Goal: Task Accomplishment & Management: Use online tool/utility

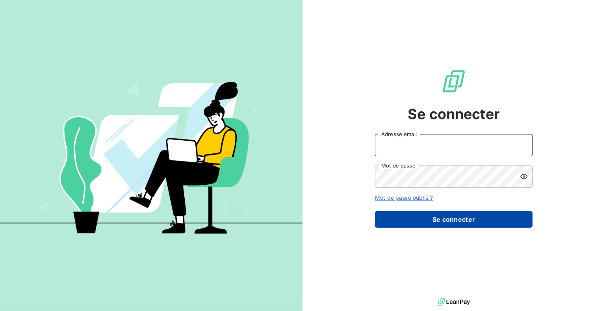
type input "[PERSON_NAME][EMAIL_ADDRESS][DOMAIN_NAME]"
click at [458, 218] on button "Se connecter" at bounding box center [454, 219] width 158 height 17
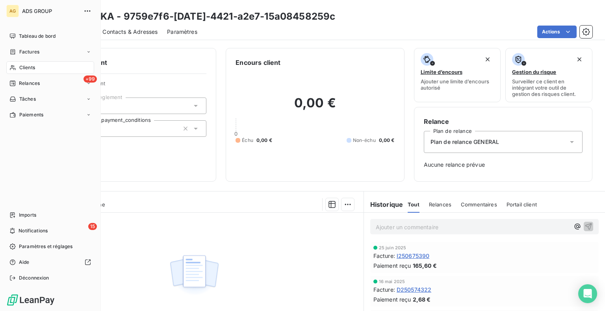
drag, startPoint x: 24, startPoint y: 68, endPoint x: 33, endPoint y: 67, distance: 9.1
click at [25, 68] on span "Clients" at bounding box center [27, 67] width 16 height 7
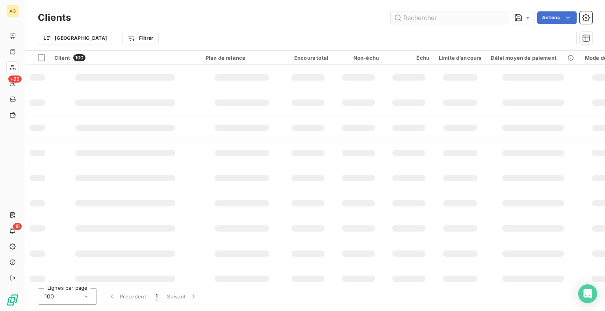
click at [457, 20] on input "text" at bounding box center [450, 17] width 118 height 13
type input "[PERSON_NAME]"
